Goal: Check status: Check status

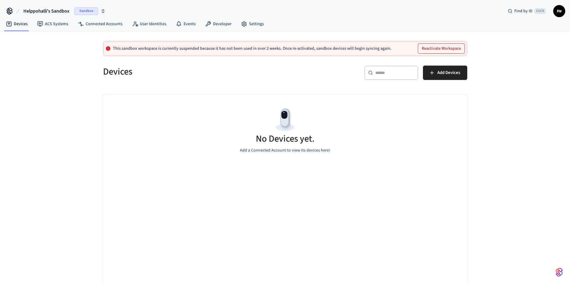
click at [84, 12] on span "Sandbox" at bounding box center [86, 11] width 24 height 8
click at [54, 40] on div "Helppohalli Production" at bounding box center [62, 39] width 82 height 8
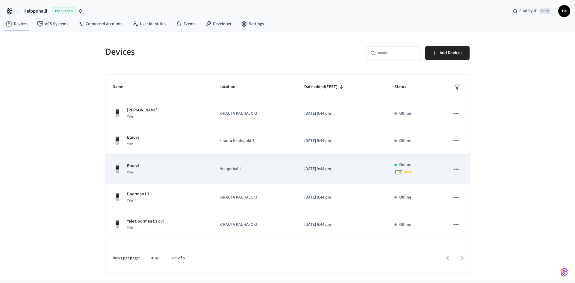
click at [367, 174] on td "[DATE] 9:44 pm" at bounding box center [342, 169] width 90 height 29
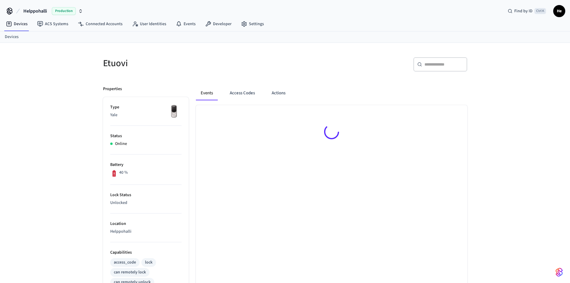
click at [356, 168] on div at bounding box center [331, 267] width 271 height 325
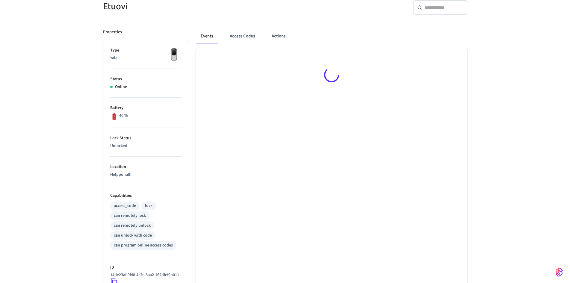
scroll to position [60, 0]
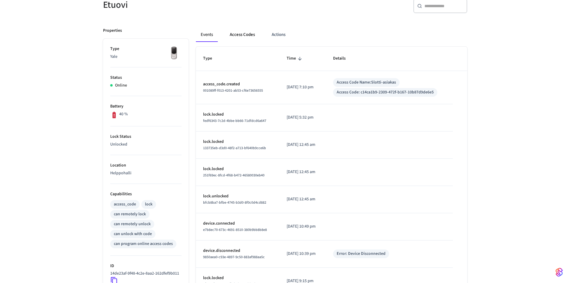
click at [240, 41] on button "Access Codes" at bounding box center [242, 35] width 35 height 14
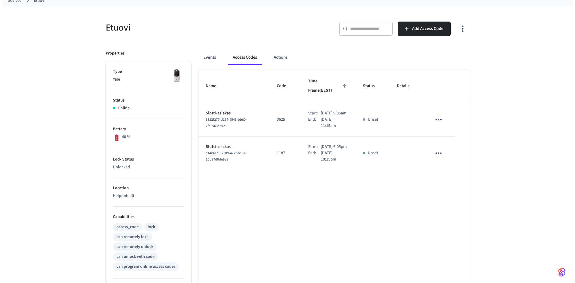
scroll to position [0, 0]
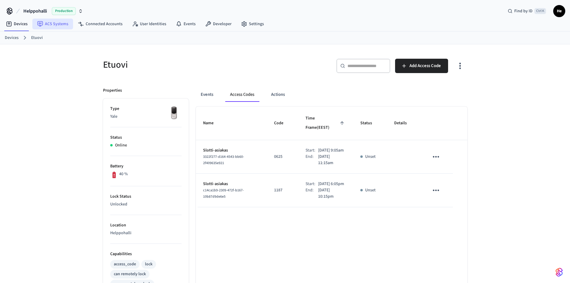
click at [54, 28] on link "ACS Systems" at bounding box center [52, 24] width 41 height 11
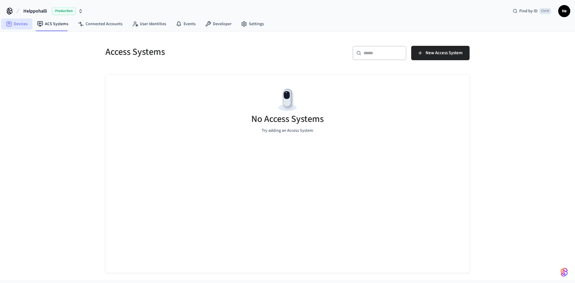
click at [22, 27] on link "Devices" at bounding box center [16, 24] width 31 height 11
